Goal: Information Seeking & Learning: Learn about a topic

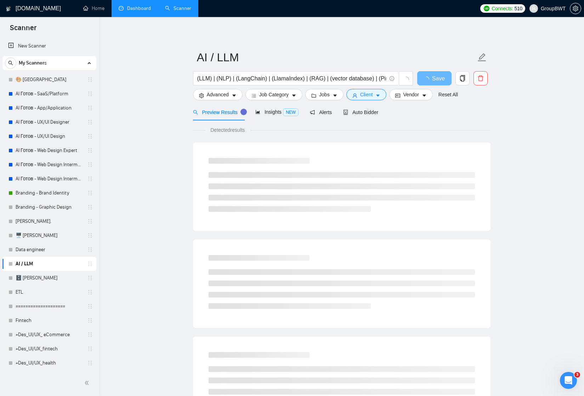
click at [138, 8] on link "Dashboard" at bounding box center [135, 8] width 32 height 6
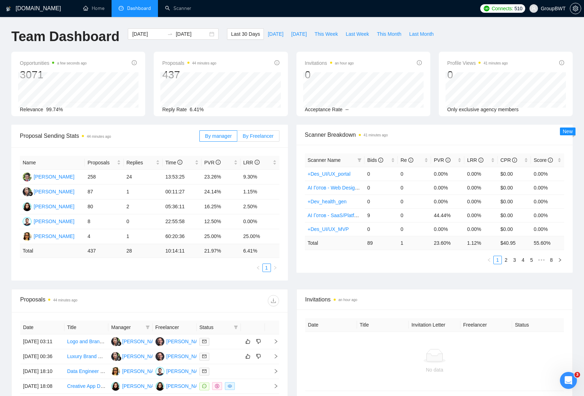
click at [262, 135] on span "By Freelancer" at bounding box center [258, 136] width 31 height 6
click at [237, 138] on input "By Freelancer" at bounding box center [237, 138] width 0 height 0
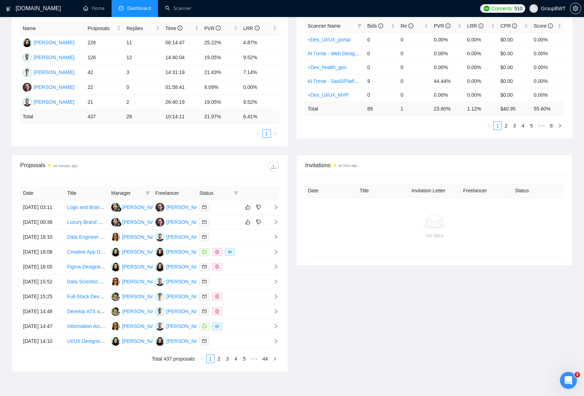
scroll to position [135, 0]
click at [278, 224] on icon "right" at bounding box center [276, 221] width 5 height 5
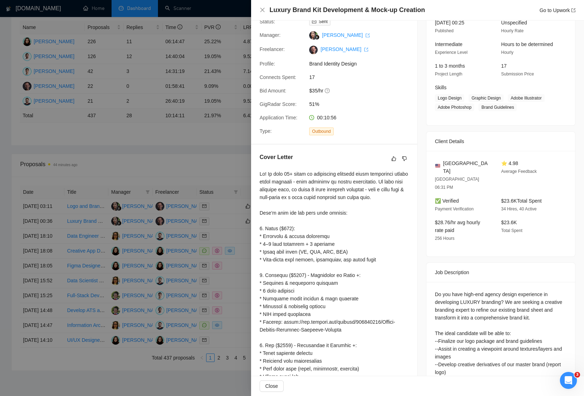
scroll to position [44, 0]
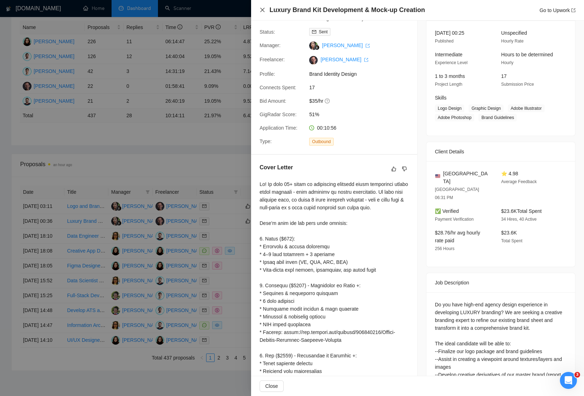
click at [263, 10] on icon "close" at bounding box center [263, 10] width 4 height 4
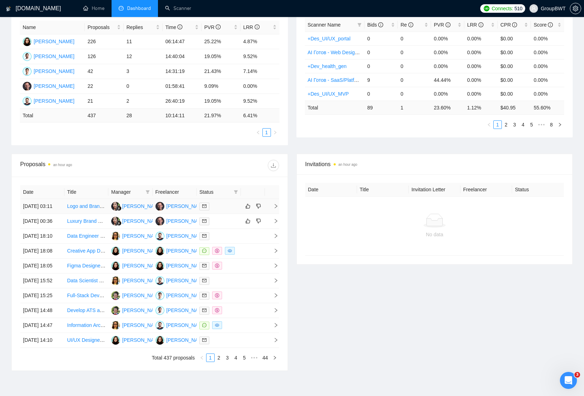
click at [276, 209] on icon "right" at bounding box center [276, 206] width 5 height 5
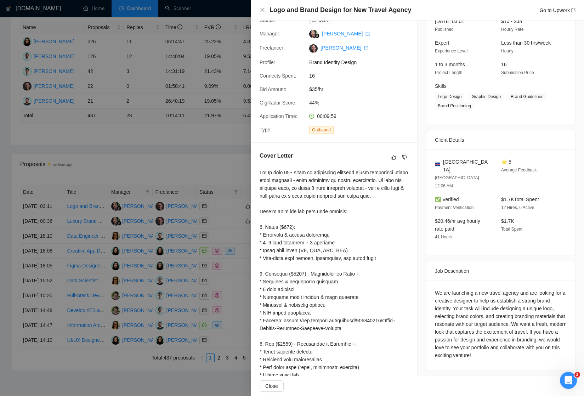
scroll to position [47, 0]
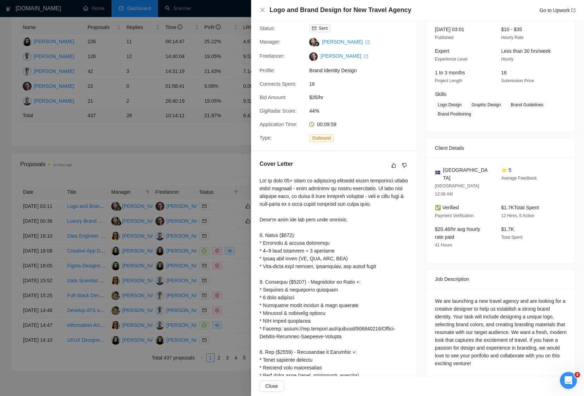
click at [228, 134] on div at bounding box center [292, 198] width 584 height 396
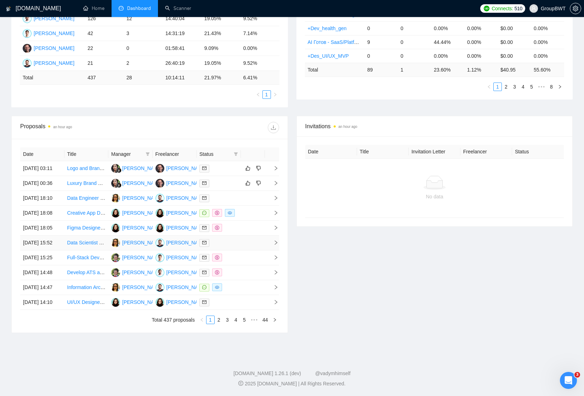
scroll to position [207, 0]
click at [275, 290] on icon "right" at bounding box center [276, 287] width 5 height 5
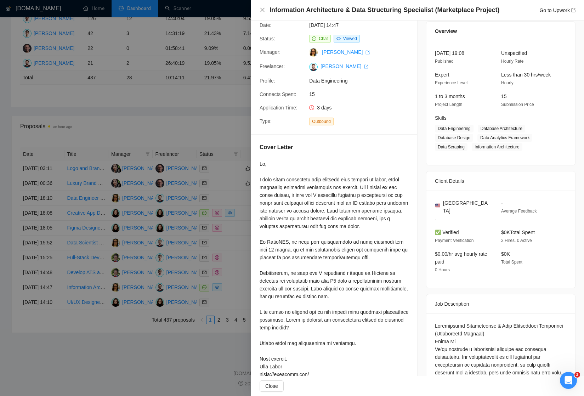
scroll to position [0, 0]
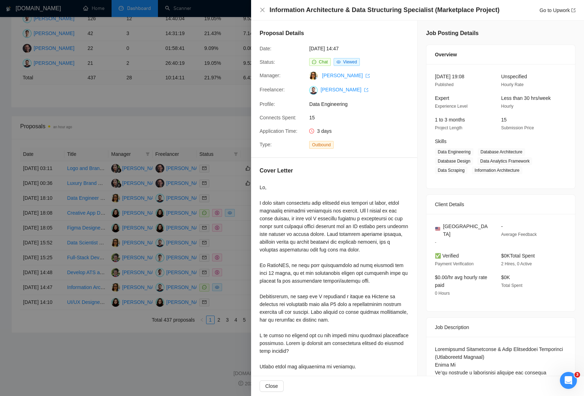
click at [195, 76] on div at bounding box center [292, 198] width 584 height 396
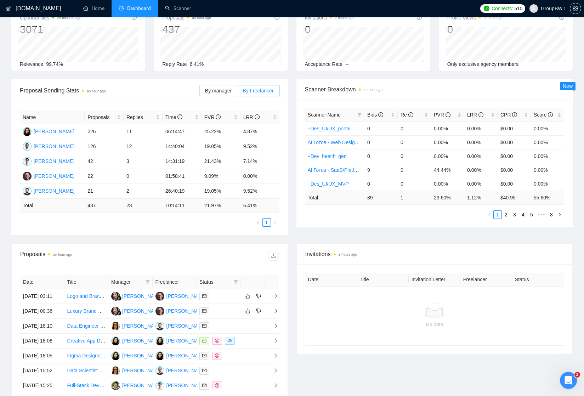
scroll to position [45, 0]
click at [177, 11] on link "Scanner" at bounding box center [178, 8] width 26 height 6
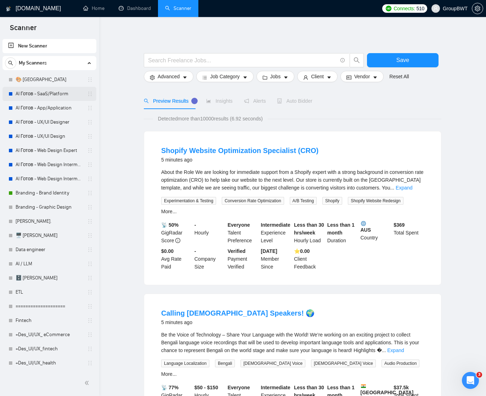
click at [39, 96] on link "AI Готов - SaaS/Platform" at bounding box center [49, 94] width 67 height 14
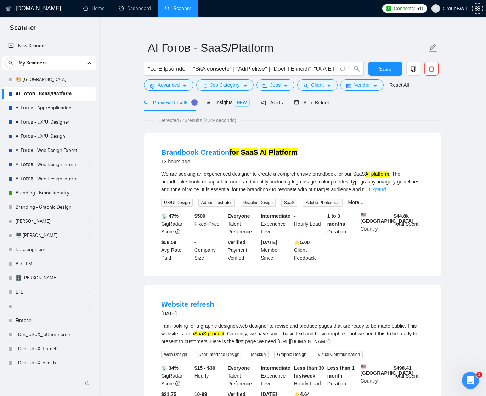
scroll to position [12, 0]
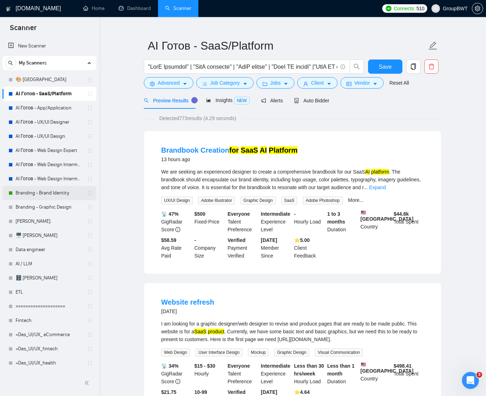
click at [33, 195] on link "Branding - Brand Identity" at bounding box center [49, 193] width 67 height 14
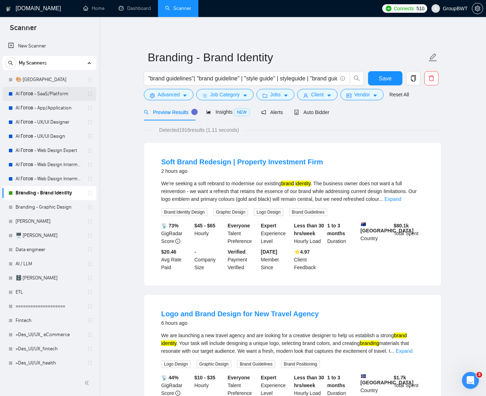
click at [37, 92] on link "AI Готов - SaaS/Platform" at bounding box center [49, 94] width 67 height 14
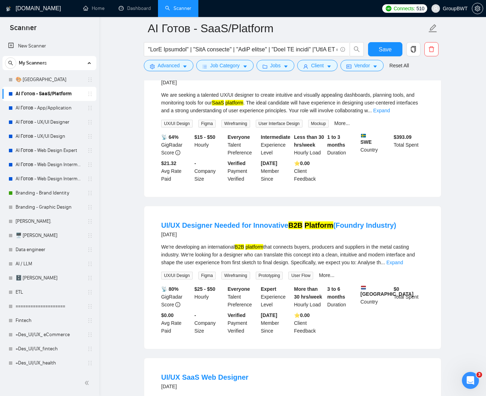
scroll to position [399, 0]
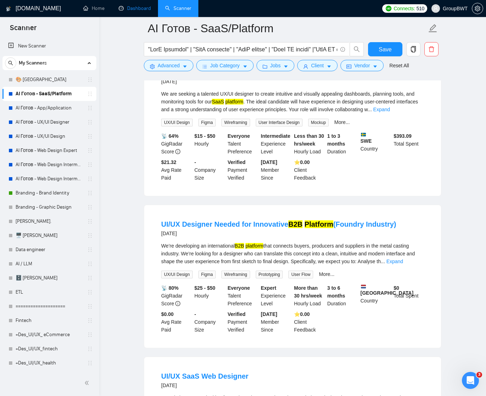
click at [141, 10] on link "Dashboard" at bounding box center [135, 8] width 32 height 6
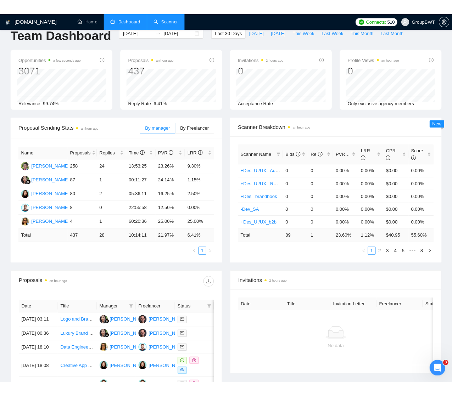
scroll to position [0, 0]
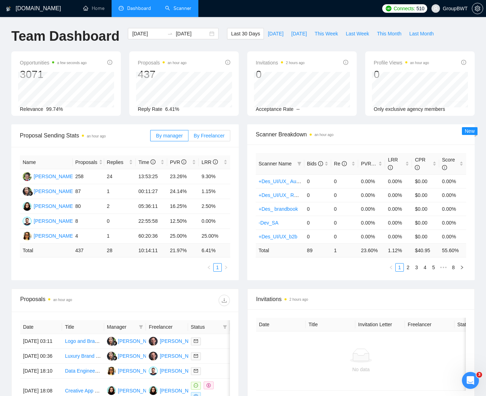
click at [208, 135] on span "By Freelancer" at bounding box center [209, 136] width 31 height 6
click at [189, 138] on input "By Freelancer" at bounding box center [189, 138] width 0 height 0
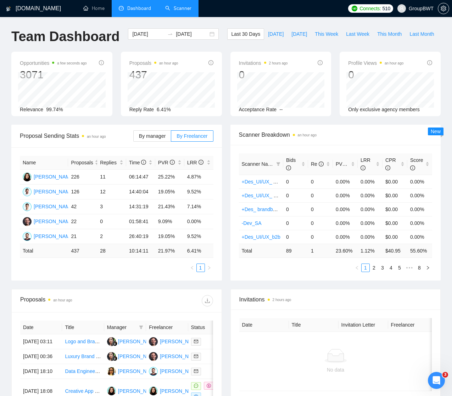
scroll to position [0, 0]
